Goal: Transaction & Acquisition: Purchase product/service

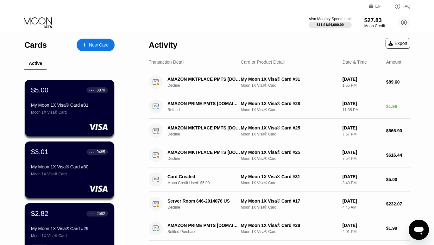
click at [47, 46] on div "Cards New Card" at bounding box center [69, 43] width 90 height 22
click at [97, 45] on div "New Card" at bounding box center [99, 44] width 20 height 5
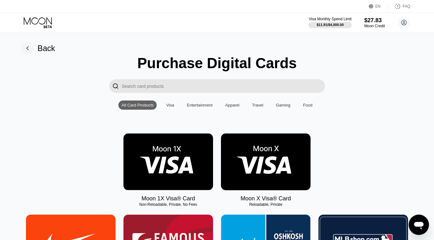
click at [164, 133] on img at bounding box center [169, 161] width 90 height 57
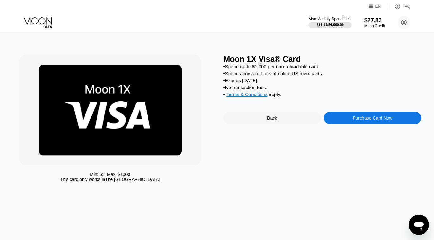
click at [357, 120] on div "Purchase Card Now" at bounding box center [373, 117] width 40 height 5
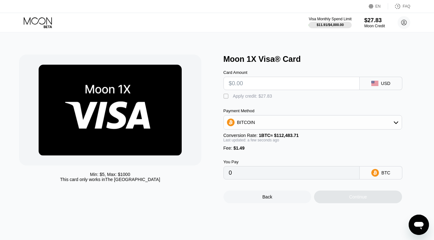
click at [245, 84] on input "text" at bounding box center [291, 83] width 125 height 13
type input "$5"
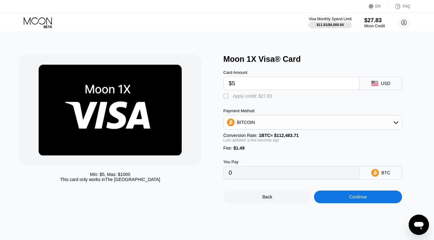
type input "0.00005770"
type input "$5"
click at [225, 97] on div "" at bounding box center [227, 96] width 6 height 6
type input "0"
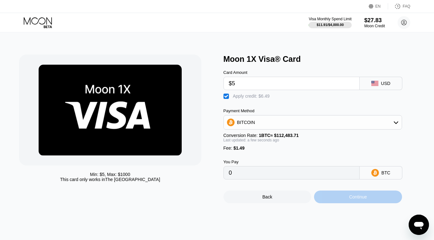
click at [360, 199] on div "Continue" at bounding box center [358, 196] width 18 height 5
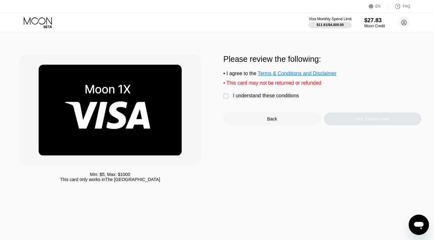
click at [226, 99] on div "" at bounding box center [227, 96] width 6 height 6
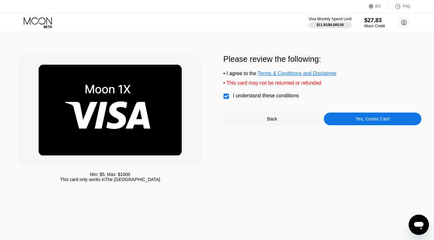
click at [371, 121] on div "Yes, Create Card" at bounding box center [373, 118] width 34 height 5
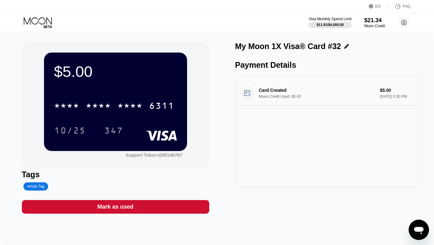
click at [38, 187] on div "Add Tag" at bounding box center [35, 186] width 17 height 4
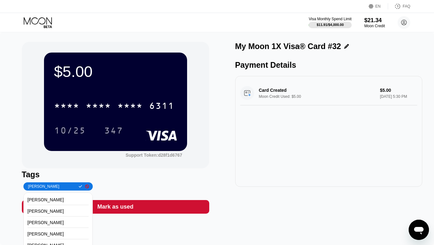
type input "[PERSON_NAME]"
click at [79, 187] on icon at bounding box center [80, 187] width 3 height 4
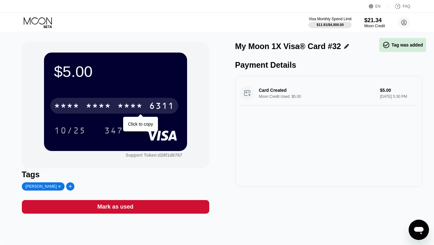
click at [101, 103] on div "* * * *" at bounding box center [98, 107] width 25 height 10
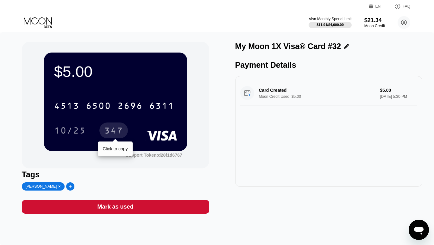
click at [105, 131] on div "347" at bounding box center [113, 131] width 19 height 10
click at [78, 186] on div "[PERSON_NAME]" at bounding box center [93, 186] width 143 height 8
